Goal: Task Accomplishment & Management: Complete application form

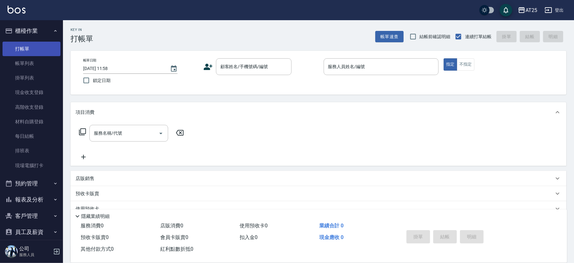
click at [10, 55] on link "打帳單" at bounding box center [32, 49] width 58 height 14
click at [11, 56] on link "帳單列表" at bounding box center [32, 63] width 58 height 14
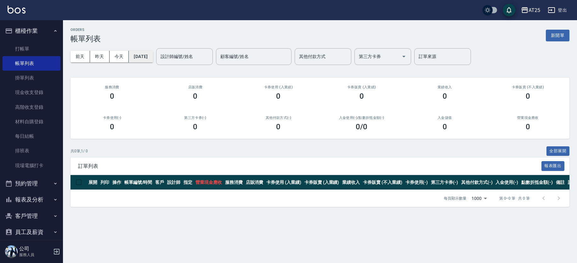
click at [138, 55] on button "[DATE]" at bounding box center [141, 57] width 24 height 12
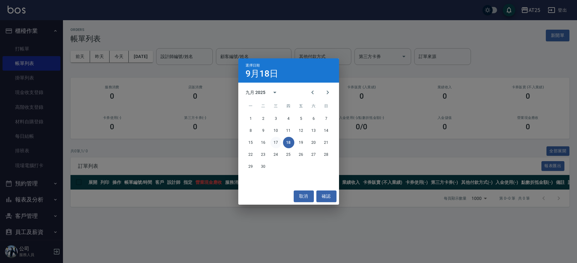
click at [276, 141] on button "17" at bounding box center [275, 142] width 11 height 11
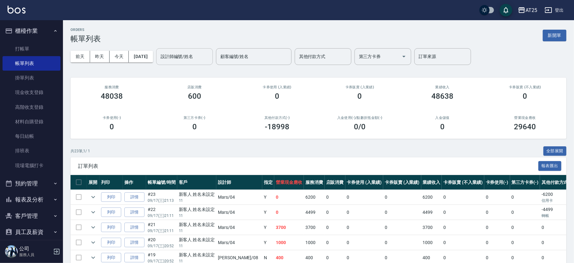
click at [199, 58] on input "設計師編號/姓名" at bounding box center [184, 56] width 51 height 11
type input "Mars-04"
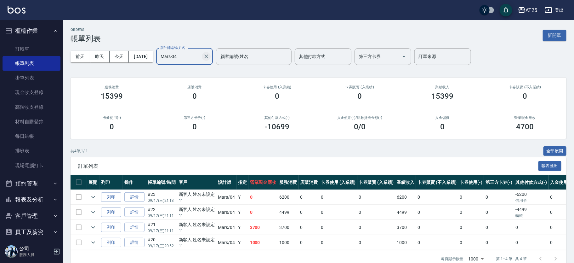
click at [208, 55] on icon "Clear" at bounding box center [206, 56] width 4 height 4
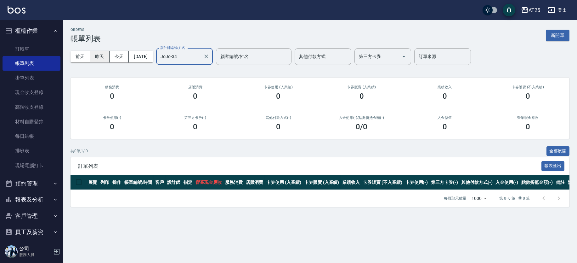
type input "JoJo-34"
click at [106, 57] on button "昨天" at bounding box center [100, 57] width 20 height 12
click at [76, 58] on button "前天" at bounding box center [81, 57] width 20 height 12
click at [148, 57] on button "2025/09/16" at bounding box center [141, 57] width 24 height 12
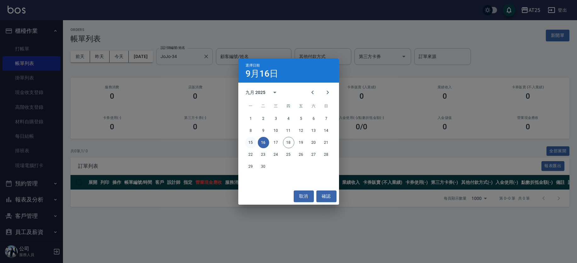
click at [250, 144] on button "15" at bounding box center [250, 142] width 11 height 11
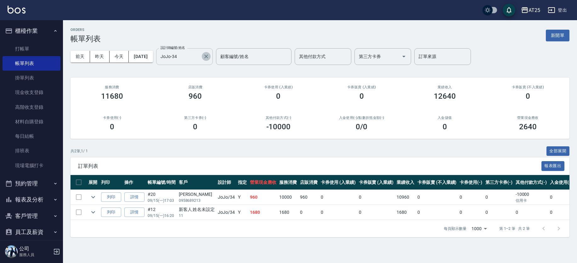
click at [209, 55] on icon "Clear" at bounding box center [206, 56] width 6 height 6
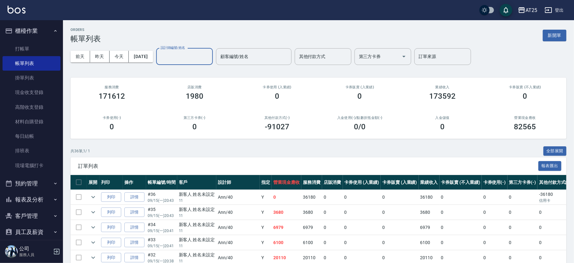
drag, startPoint x: 215, startPoint y: 55, endPoint x: 223, endPoint y: 62, distance: 10.9
click at [213, 62] on div "設計師編號/姓名" at bounding box center [184, 56] width 57 height 17
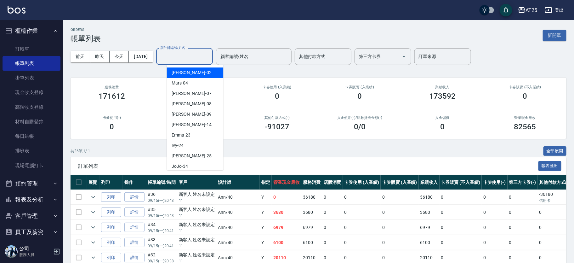
click at [210, 55] on input "設計師編號/姓名" at bounding box center [184, 56] width 51 height 11
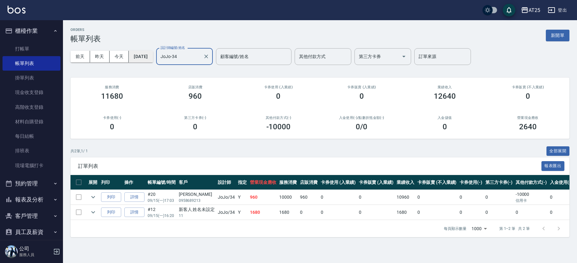
type input "JoJo-34"
click at [148, 60] on button "2025/09/15" at bounding box center [141, 57] width 24 height 12
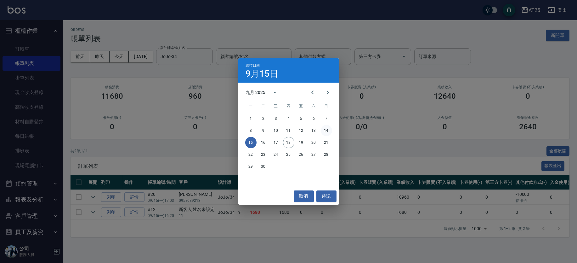
click at [324, 132] on button "14" at bounding box center [326, 130] width 11 height 11
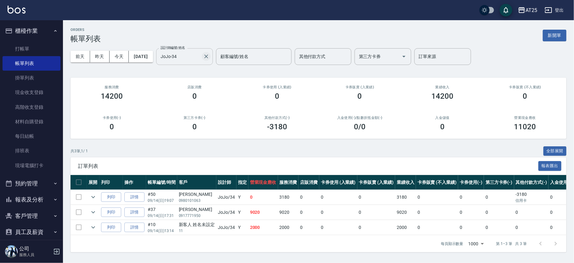
click at [209, 58] on icon "Clear" at bounding box center [206, 56] width 6 height 6
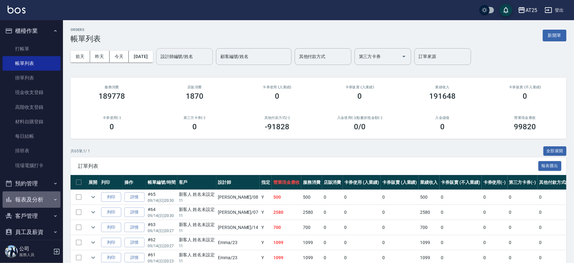
click at [48, 197] on button "報表及分析" at bounding box center [32, 199] width 58 height 16
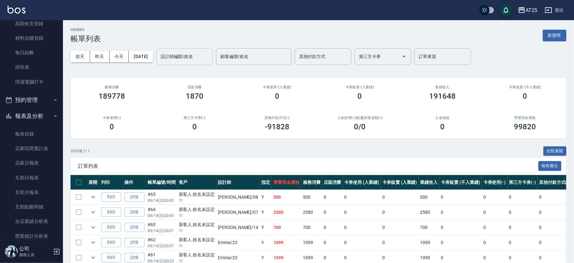
scroll to position [116, 0]
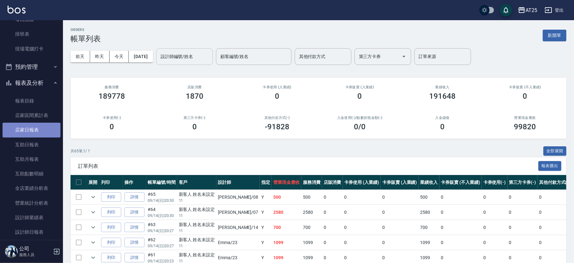
click at [33, 130] on link "店家日報表" at bounding box center [32, 129] width 58 height 14
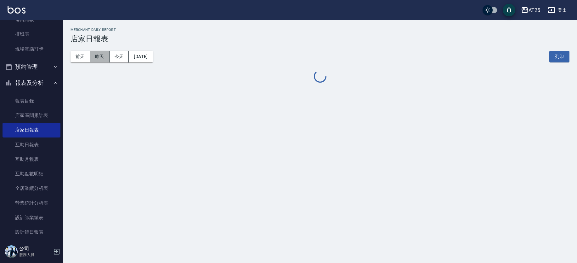
click at [100, 55] on button "昨天" at bounding box center [100, 57] width 20 height 12
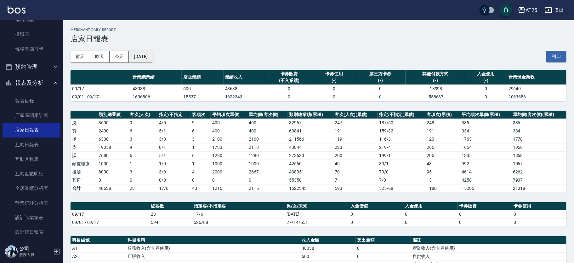
click at [151, 56] on button "2025/09/17" at bounding box center [141, 57] width 24 height 12
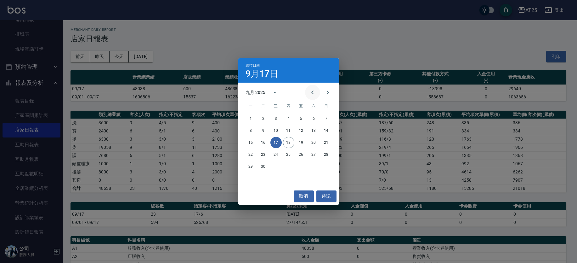
click at [311, 93] on icon "Previous month" at bounding box center [313, 92] width 8 height 8
click at [327, 143] on button "17" at bounding box center [326, 142] width 11 height 11
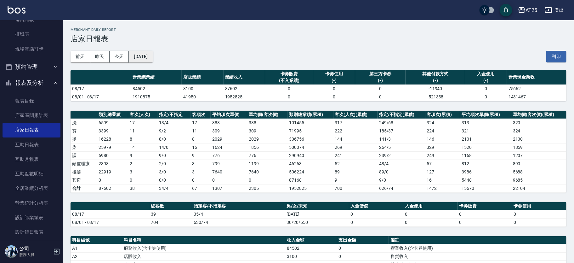
click at [153, 56] on button "2025/08/17" at bounding box center [141, 57] width 24 height 12
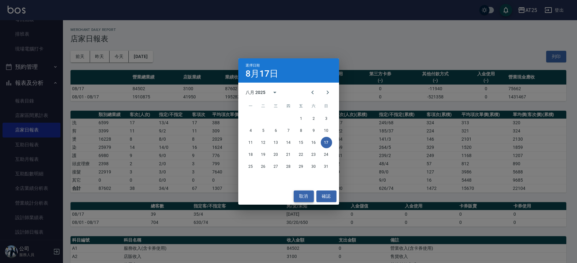
click at [307, 191] on button "取消" at bounding box center [304, 196] width 20 height 12
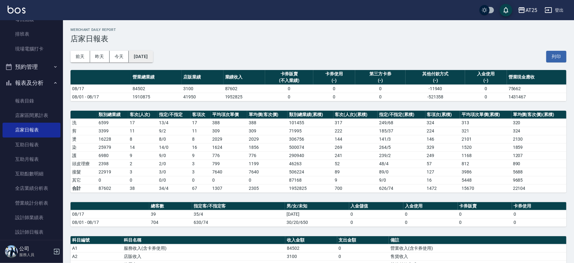
click at [150, 54] on button "2025/08/17" at bounding box center [141, 57] width 24 height 12
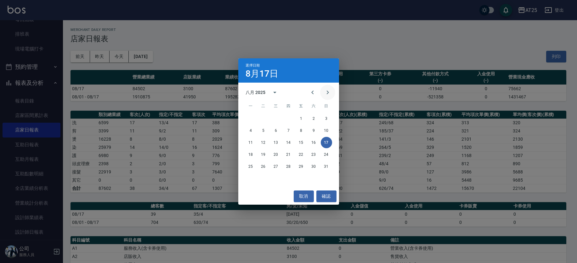
click at [322, 94] on button "Next month" at bounding box center [327, 92] width 15 height 15
click at [301, 195] on button "取消" at bounding box center [304, 196] width 20 height 12
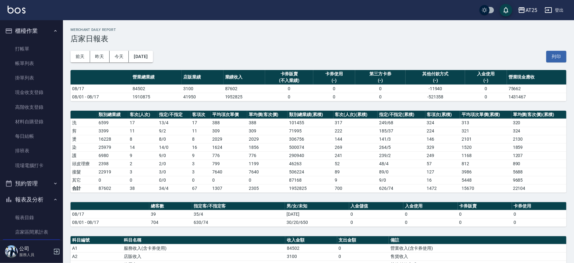
click at [31, 65] on link "帳單列表" at bounding box center [32, 63] width 58 height 14
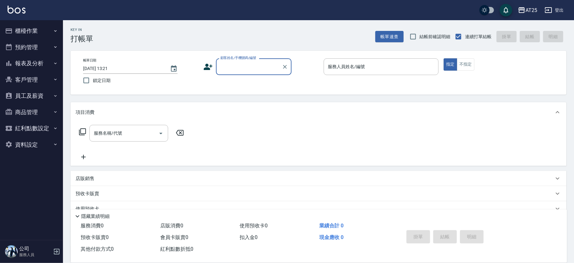
click at [367, 75] on p at bounding box center [381, 78] width 115 height 7
click at [354, 64] on div "服務人員姓名/編號 服務人員姓名/編號" at bounding box center [381, 66] width 115 height 17
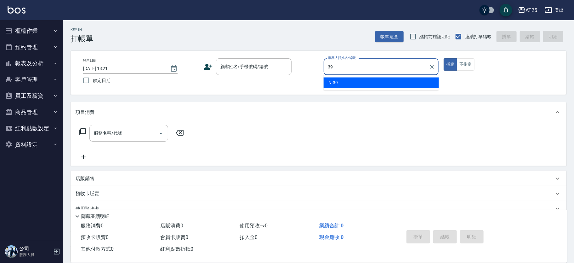
type input "N-39"
type button "true"
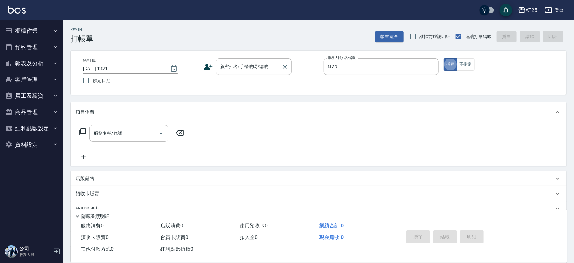
click at [257, 69] on div "顧客姓名/手機號碼/編號 顧客姓名/手機號碼/編號" at bounding box center [254, 66] width 76 height 17
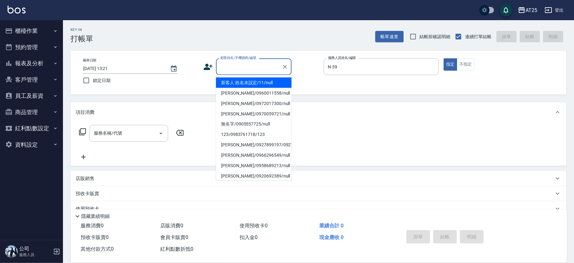
click at [250, 81] on li "新客人 姓名未設定/11/null" at bounding box center [254, 82] width 76 height 10
type input "新客人 姓名未設定/11/null"
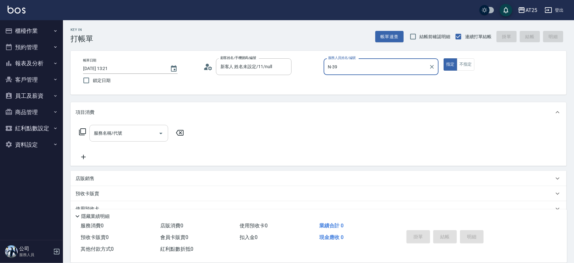
click at [141, 131] on input "服務名稱/代號" at bounding box center [124, 133] width 64 height 11
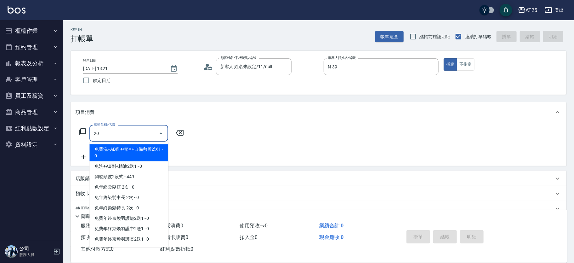
type input "201"
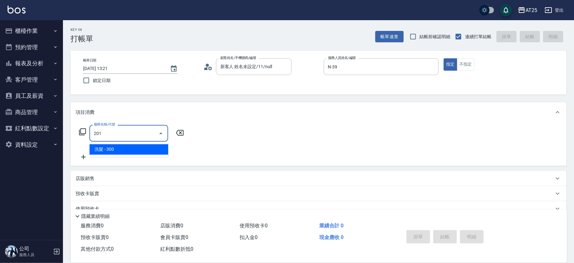
click at [114, 151] on span "洗髮 - 300" at bounding box center [128, 149] width 79 height 10
type input "30"
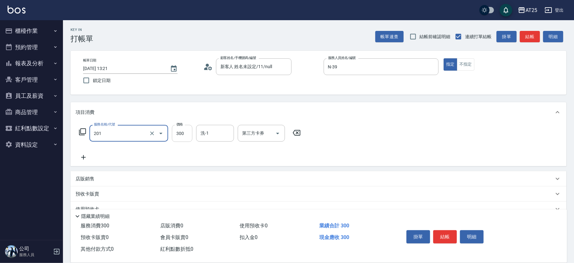
type input "洗髮(201)"
click at [184, 126] on input "300" at bounding box center [182, 133] width 20 height 17
type input "0"
type input "40"
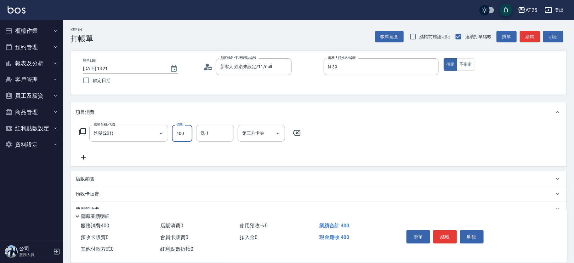
type input "400"
click at [85, 156] on icon at bounding box center [84, 157] width 16 height 8
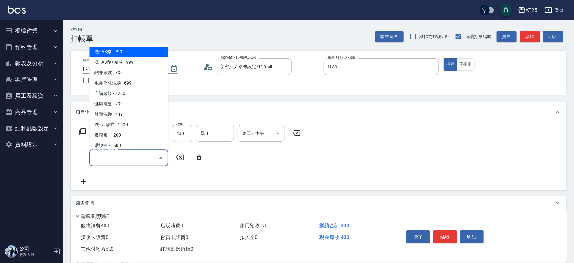
click at [128, 153] on input "服務名稱/代號" at bounding box center [124, 157] width 64 height 11
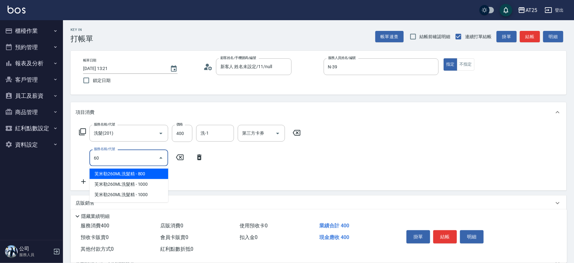
type input "608"
click at [121, 172] on span "自備護髮(1000下) - 500" at bounding box center [128, 173] width 79 height 10
type input "90"
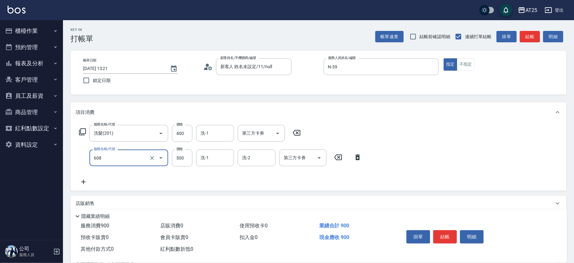
type input "自備護髮(1000下)(608)"
click at [171, 156] on div "服務名稱/代號 自備護髮(1000下)(608) 服務名稱/代號 價格 500 價格 洗-1 洗-1 洗-2 洗-2 第三方卡券 第三方卡券" at bounding box center [221, 157] width 290 height 17
click at [192, 156] on input "500" at bounding box center [182, 157] width 20 height 17
type input "40"
type input "150"
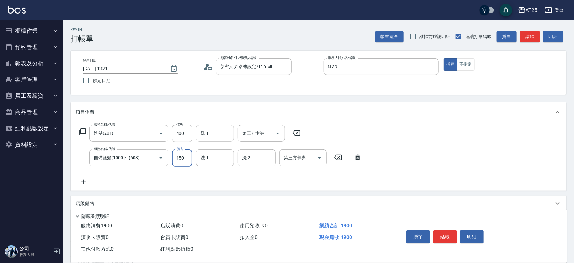
type input "190"
type input "1500"
click at [219, 133] on input "洗-1" at bounding box center [215, 133] width 32 height 11
click at [218, 145] on div "sandy -83" at bounding box center [215, 149] width 38 height 10
type input "sandy-83"
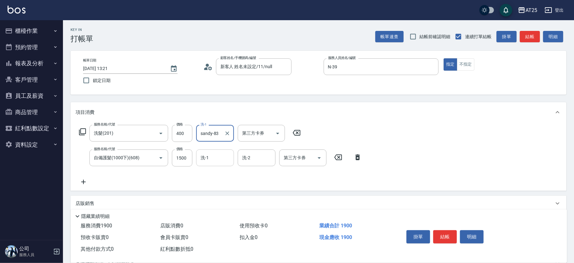
click at [212, 161] on input "洗-1" at bounding box center [215, 157] width 32 height 11
click at [211, 170] on div "sandy -83" at bounding box center [215, 173] width 38 height 10
type input "sandy-83"
click at [445, 230] on button "結帳" at bounding box center [445, 236] width 24 height 13
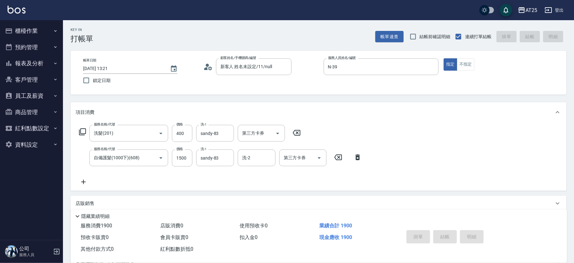
type input "2025/09/18 13:22"
type input "0"
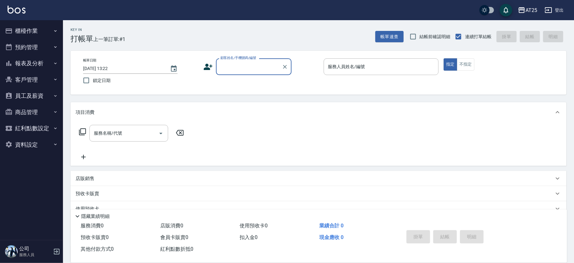
click at [234, 67] on input "顧客姓名/手機號碼/編號" at bounding box center [249, 66] width 60 height 11
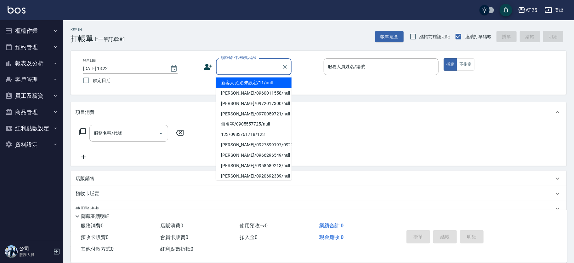
click at [245, 82] on li "新客人 姓名未設定/11/null" at bounding box center [254, 82] width 76 height 10
type input "新客人 姓名未設定/11/null"
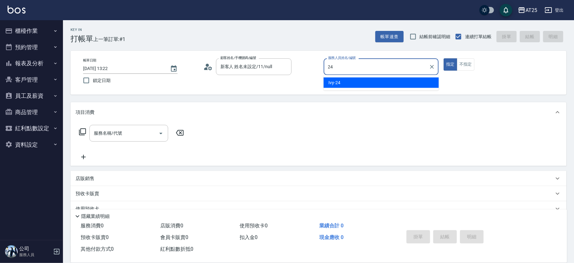
type input "Ivy-24"
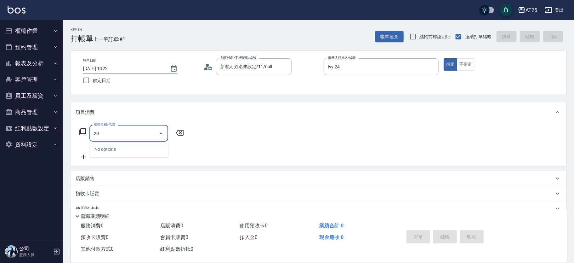
type input "201"
type input "30"
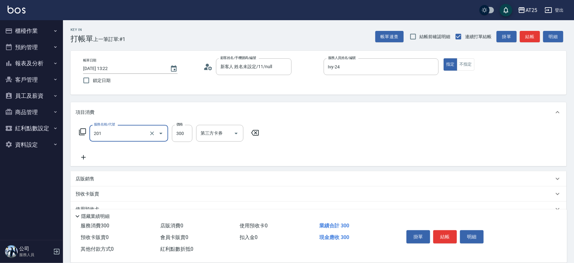
type input "洗髮(201)"
type input "0"
type input "20"
type input "200"
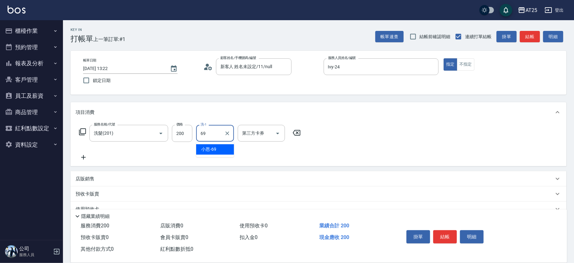
type input "小恩-69"
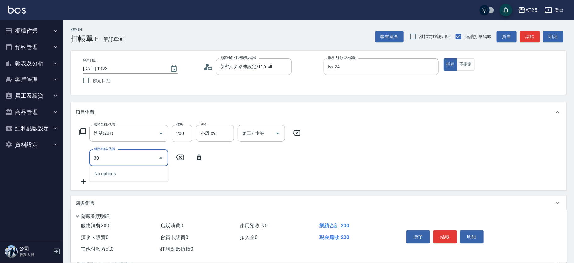
type input "303"
type input "110"
type input "局部燙(303)"
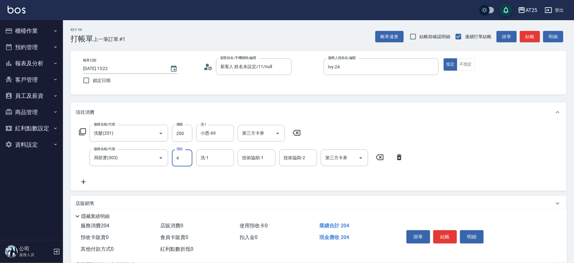
type input "20"
type input "40"
type input "60"
type input "400"
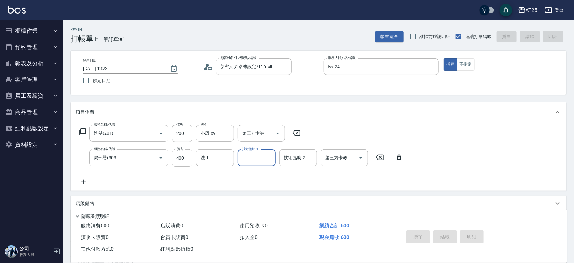
type input "2025/09/18 13:49"
type input "0"
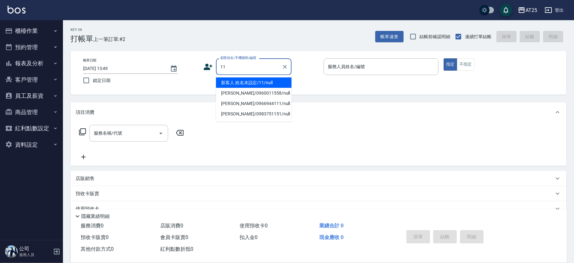
type input "新客人 姓名未設定/11/null"
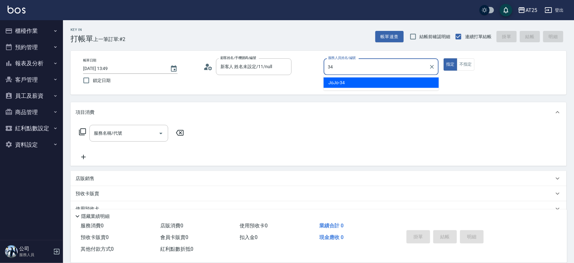
type input "JoJo-34"
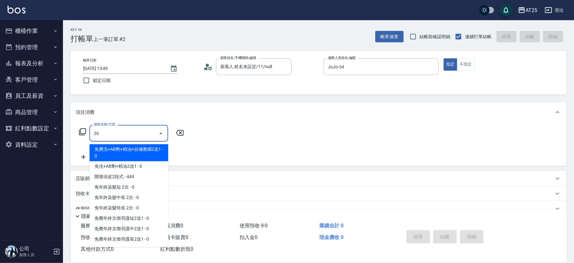
type input "201"
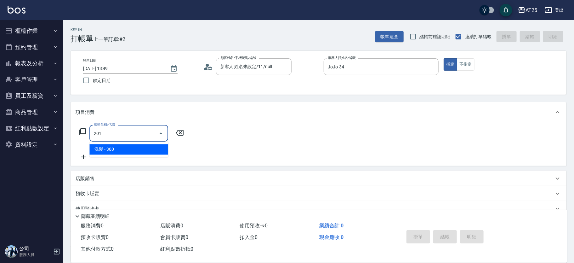
type input "30"
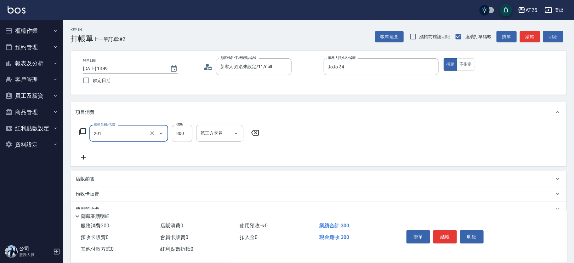
type input "洗髮(201)"
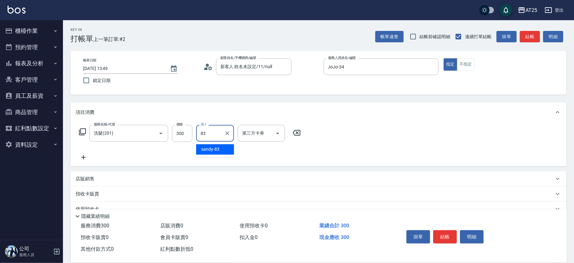
type input "sandy-83"
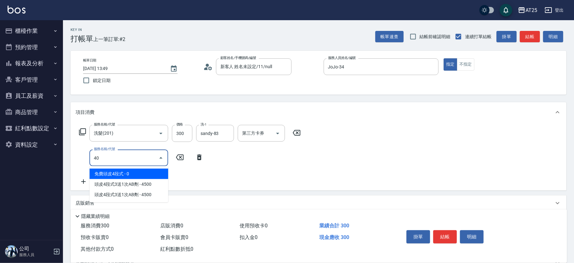
type input "401"
type input "60"
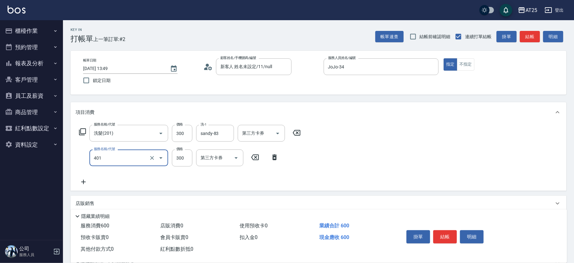
type input "剪髮(401)"
type input "30"
type input "20"
type input "50"
type input "200"
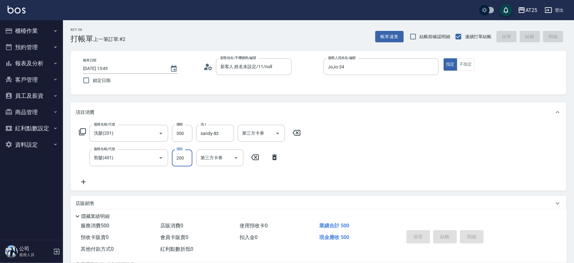
type input "0"
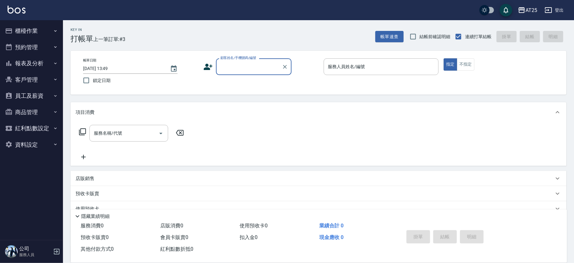
click at [48, 128] on button "紅利點數設定" at bounding box center [32, 128] width 58 height 16
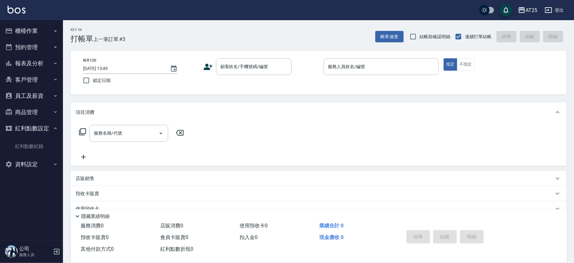
click at [31, 160] on button "資料設定" at bounding box center [32, 164] width 58 height 16
click at [239, 64] on div "顧客姓名/手機號碼/編號 顧客姓名/手機號碼/編號" at bounding box center [254, 66] width 76 height 17
click at [241, 82] on li "葉XX/0987615077/" at bounding box center [254, 82] width 76 height 10
type input "葉XX/0987615077/"
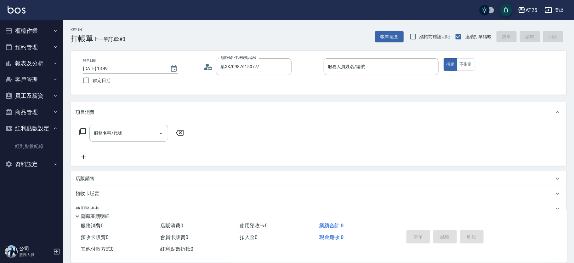
click at [212, 68] on icon at bounding box center [207, 66] width 9 height 9
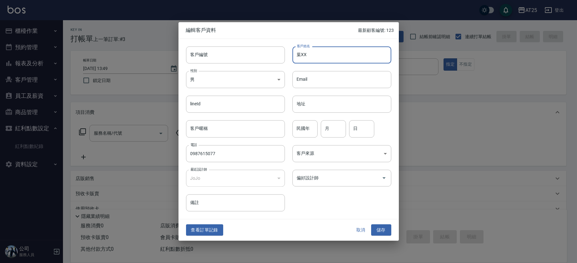
click at [327, 50] on input "葉XX" at bounding box center [341, 54] width 99 height 17
type input "葉宜家"
click at [320, 175] on input "偏好設計師" at bounding box center [337, 177] width 84 height 11
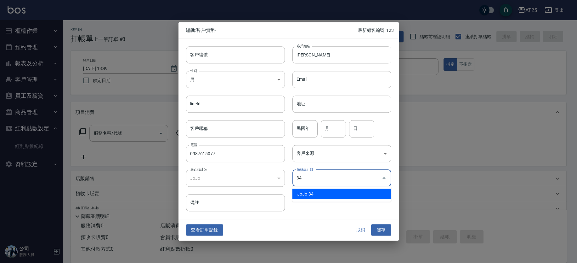
type input "JoJo"
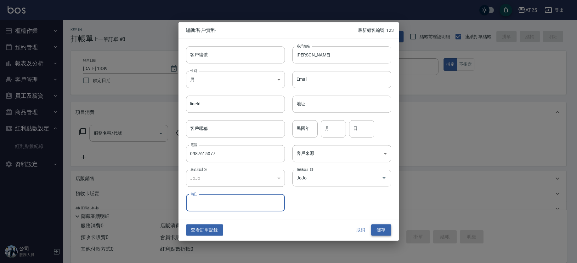
click at [383, 231] on button "儲存" at bounding box center [381, 230] width 20 height 12
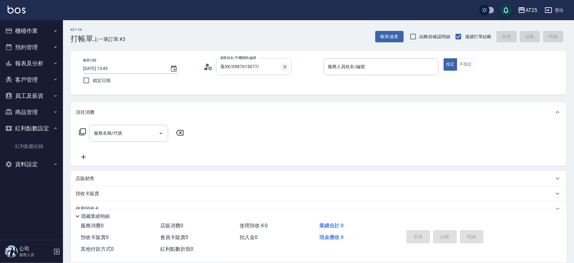
click at [282, 64] on icon "Clear" at bounding box center [285, 67] width 6 height 6
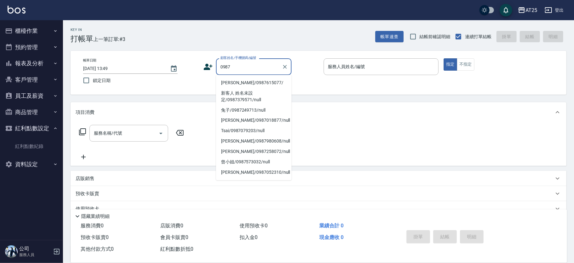
click at [254, 82] on li "[PERSON_NAME]/0987615077/" at bounding box center [254, 82] width 76 height 10
type input "[PERSON_NAME]/0987615077/"
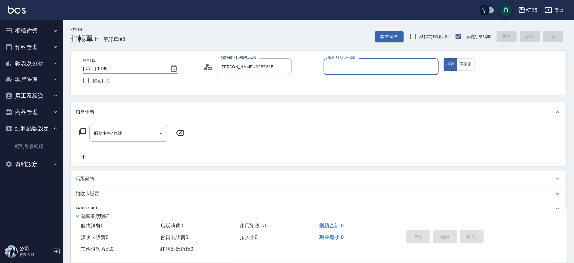
type input "JoJo-34"
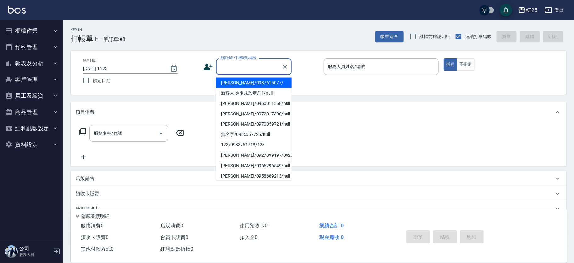
click at [255, 71] on input "顧客姓名/手機號碼/編號" at bounding box center [249, 66] width 60 height 11
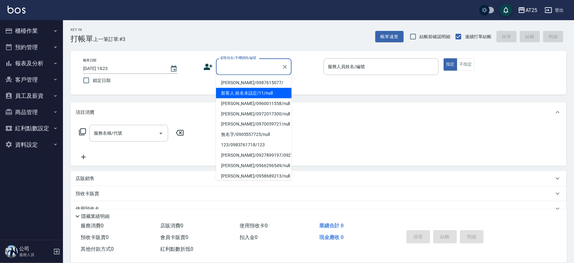
click at [268, 94] on li "新客人 姓名未設定/11/null" at bounding box center [254, 93] width 76 height 10
type input "新客人 姓名未設定/11/null"
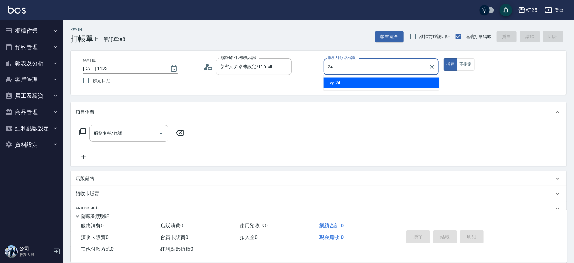
type input "Ivy-24"
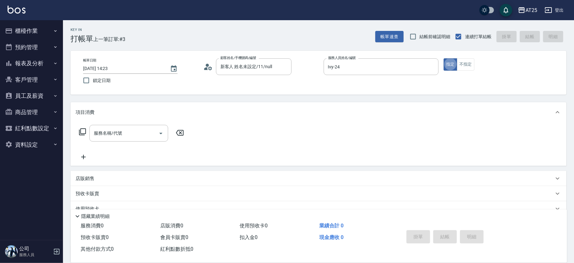
type button "true"
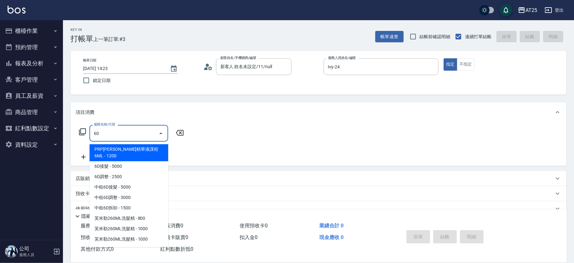
type input "601"
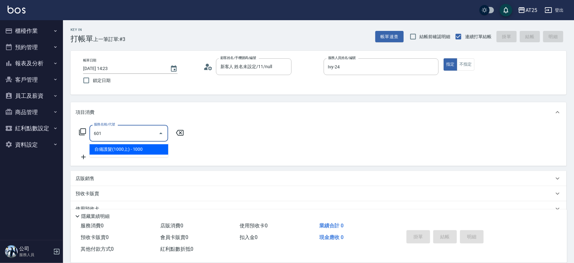
type input "100"
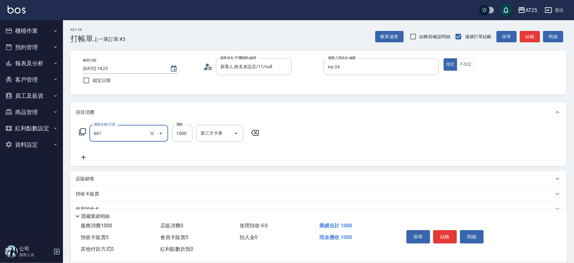
type input "自備護髮(1000上)(601)"
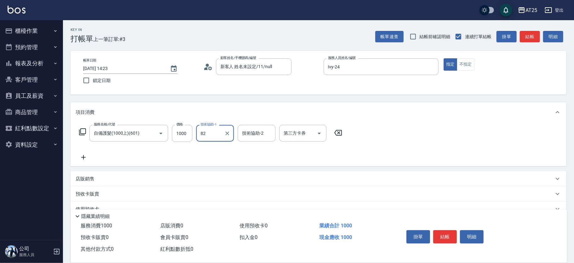
type input "小曼-82"
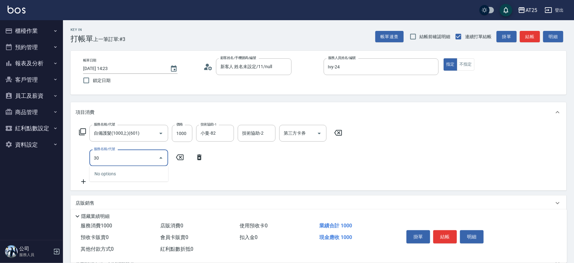
type input "301"
type input "250"
type input "燙髮(301)"
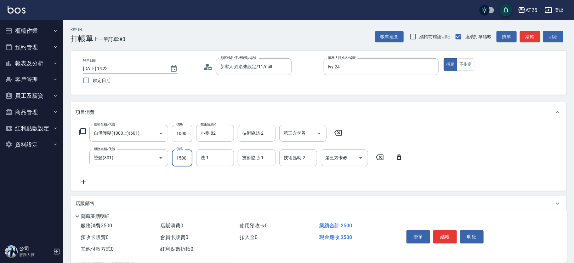
type input "100"
type input "10"
type input "110"
type input "109"
type input "200"
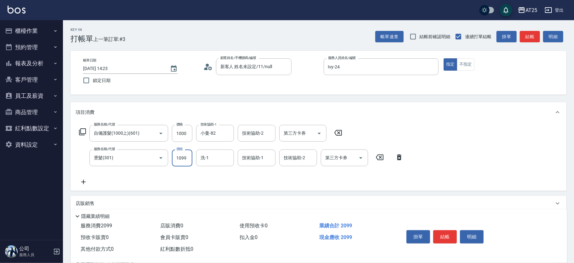
type input "1099"
type input "小曼-82"
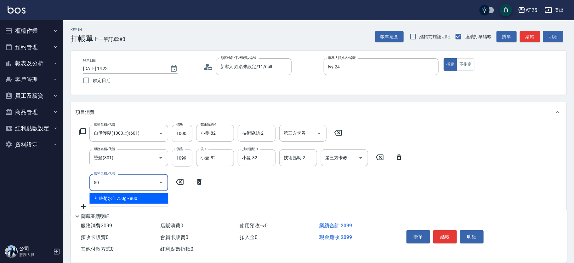
type input "503"
type input "300"
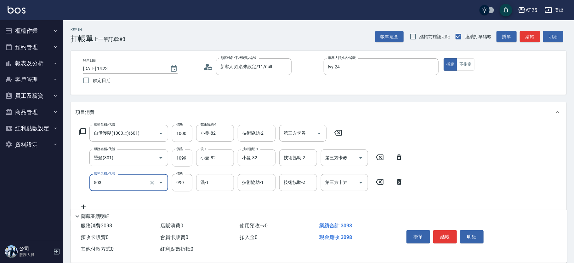
type input "局部髮(503)"
type input "210"
type input "200"
type input "220"
type input "2000"
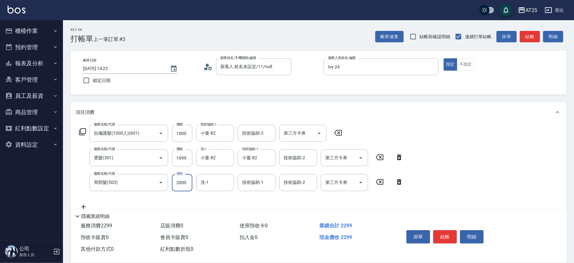
type input "400"
type input "2000"
type input "小曼-82"
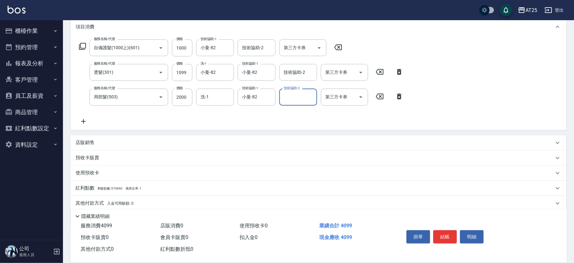
scroll to position [108, 0]
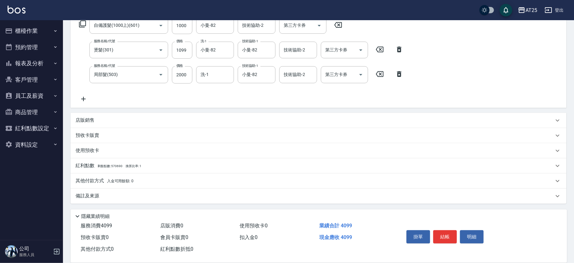
click at [100, 185] on div "其他付款方式 入金可用餘額: 0" at bounding box center [319, 180] width 496 height 15
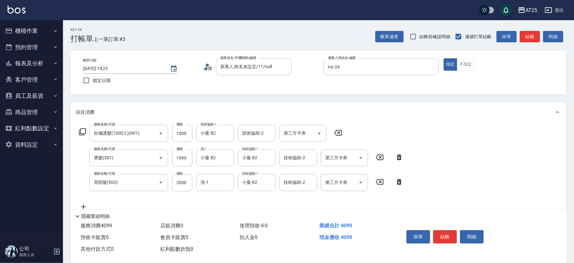
scroll to position [137, 0]
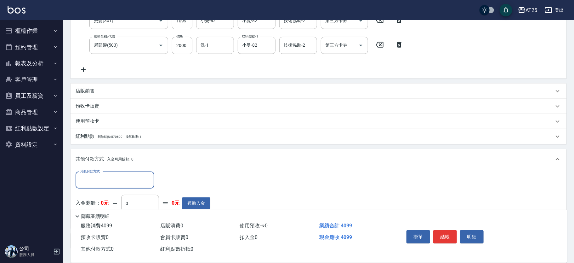
click at [96, 183] on input "其他付款方式" at bounding box center [114, 179] width 73 height 11
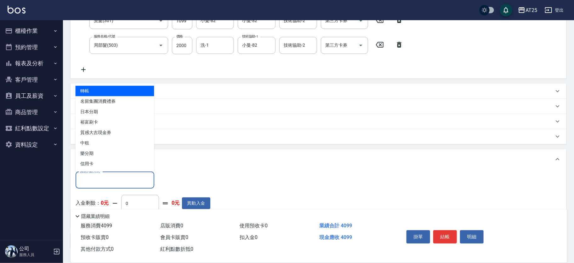
click at [98, 88] on span "轉帳" at bounding box center [115, 91] width 79 height 10
type input "轉帳"
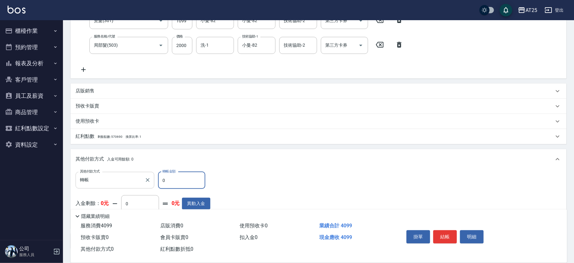
drag, startPoint x: 172, startPoint y: 175, endPoint x: 141, endPoint y: 177, distance: 30.3
click at [141, 177] on div "其他付款方式 轉帳 其他付款方式 轉帳金額 0 轉帳金額" at bounding box center [143, 180] width 135 height 17
type input "40"
type input "360"
type input "409"
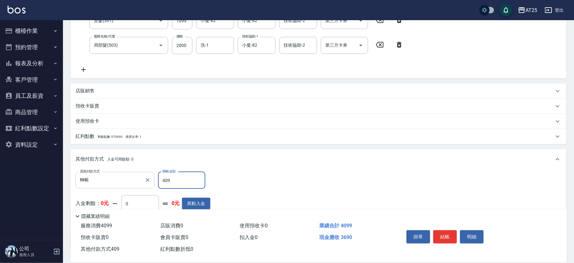
type input "0"
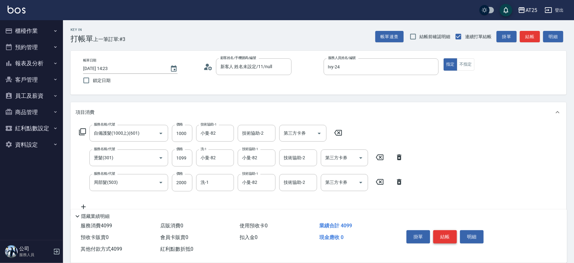
type input "4099"
click at [451, 236] on button "結帳" at bounding box center [445, 236] width 24 height 13
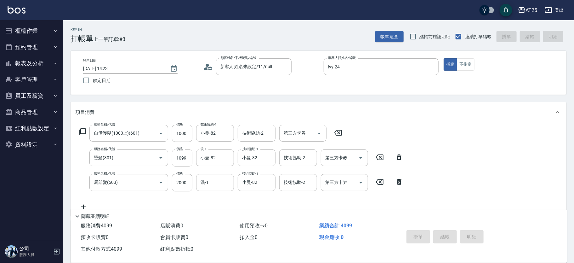
type input "[DATE] 14:53"
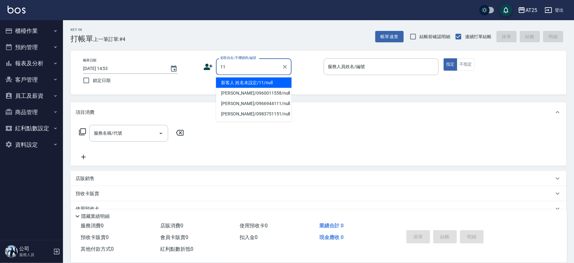
type input "新客人 姓名未設定/11/null"
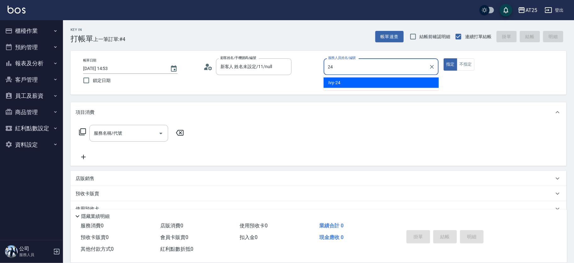
type input "Ivy-24"
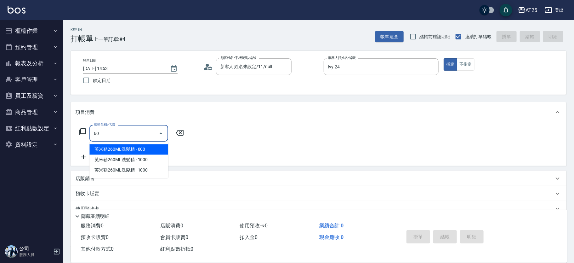
type input "601"
type input "100"
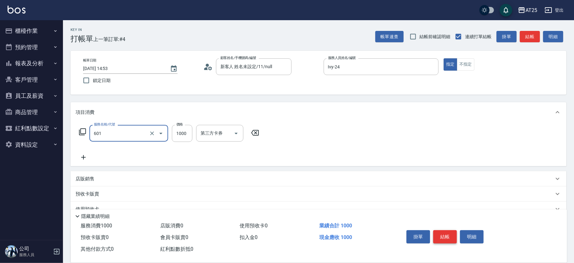
type input "自備護髮(1000上)(601)"
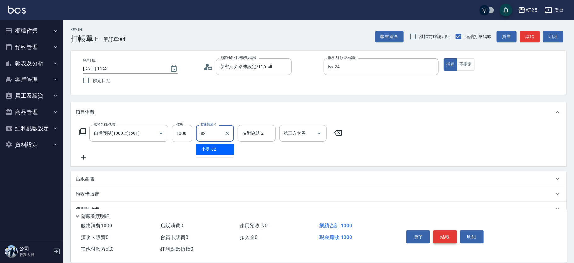
type input "小曼-82"
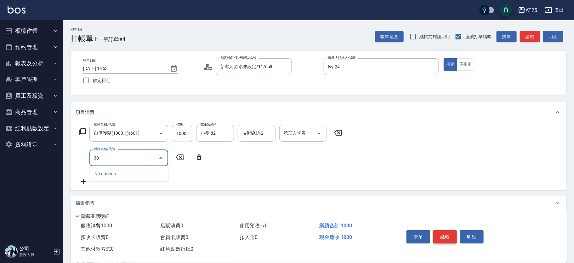
type input "303"
type input "190"
type input "局部燙(303)"
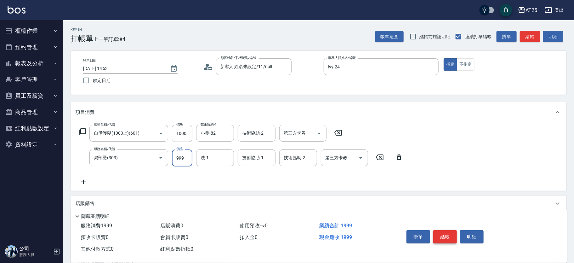
type input "100"
type input "20"
type input "120"
type input "200"
type input "300"
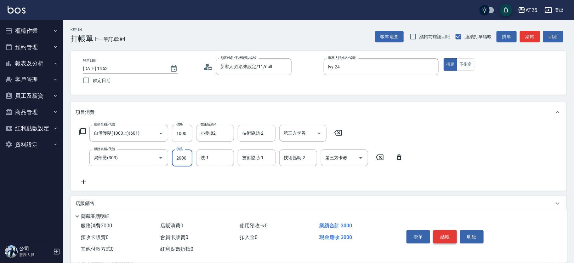
type input "2000"
type input "小恩-69"
click at [229, 157] on icon "Clear" at bounding box center [227, 158] width 6 height 6
type input "[PERSON_NAME]-70"
type input "小曼-82"
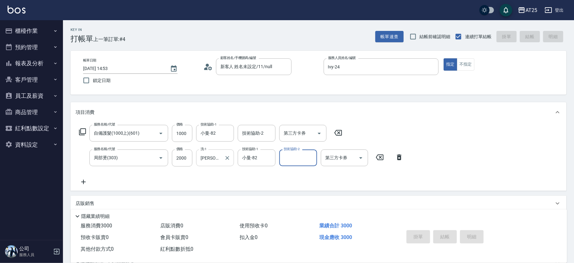
type input "[DATE] 15:01"
type input "0"
